Goal: Task Accomplishment & Management: Manage account settings

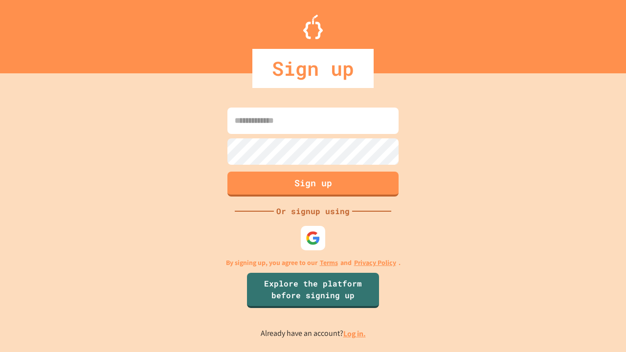
click at [355, 334] on link "Log in." at bounding box center [354, 334] width 22 height 10
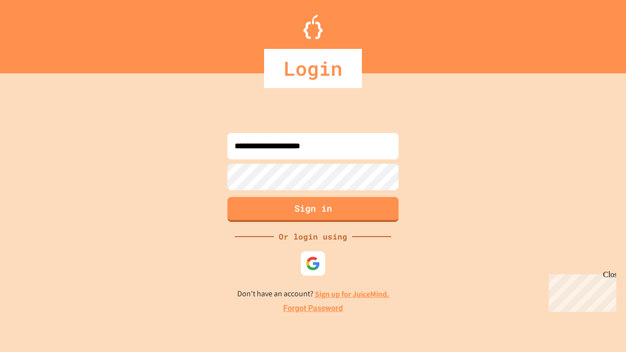
type input "**********"
